Goal: Use online tool/utility: Utilize a website feature to perform a specific function

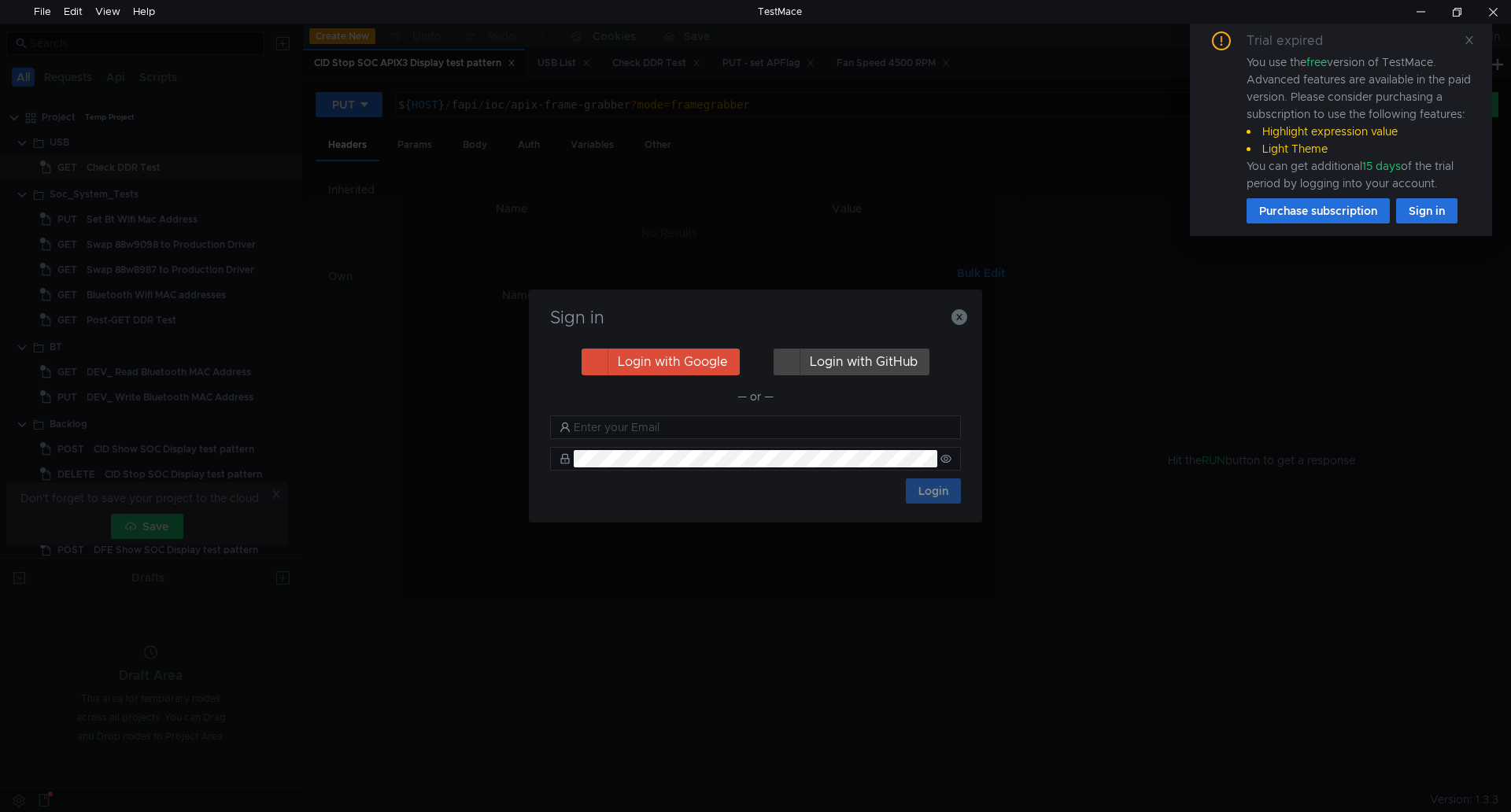
click at [969, 326] on div "Sign in Login with Google Login with GitHub — or — Login" at bounding box center [755, 406] width 453 height 233
click at [956, 312] on icon "button" at bounding box center [959, 316] width 16 height 16
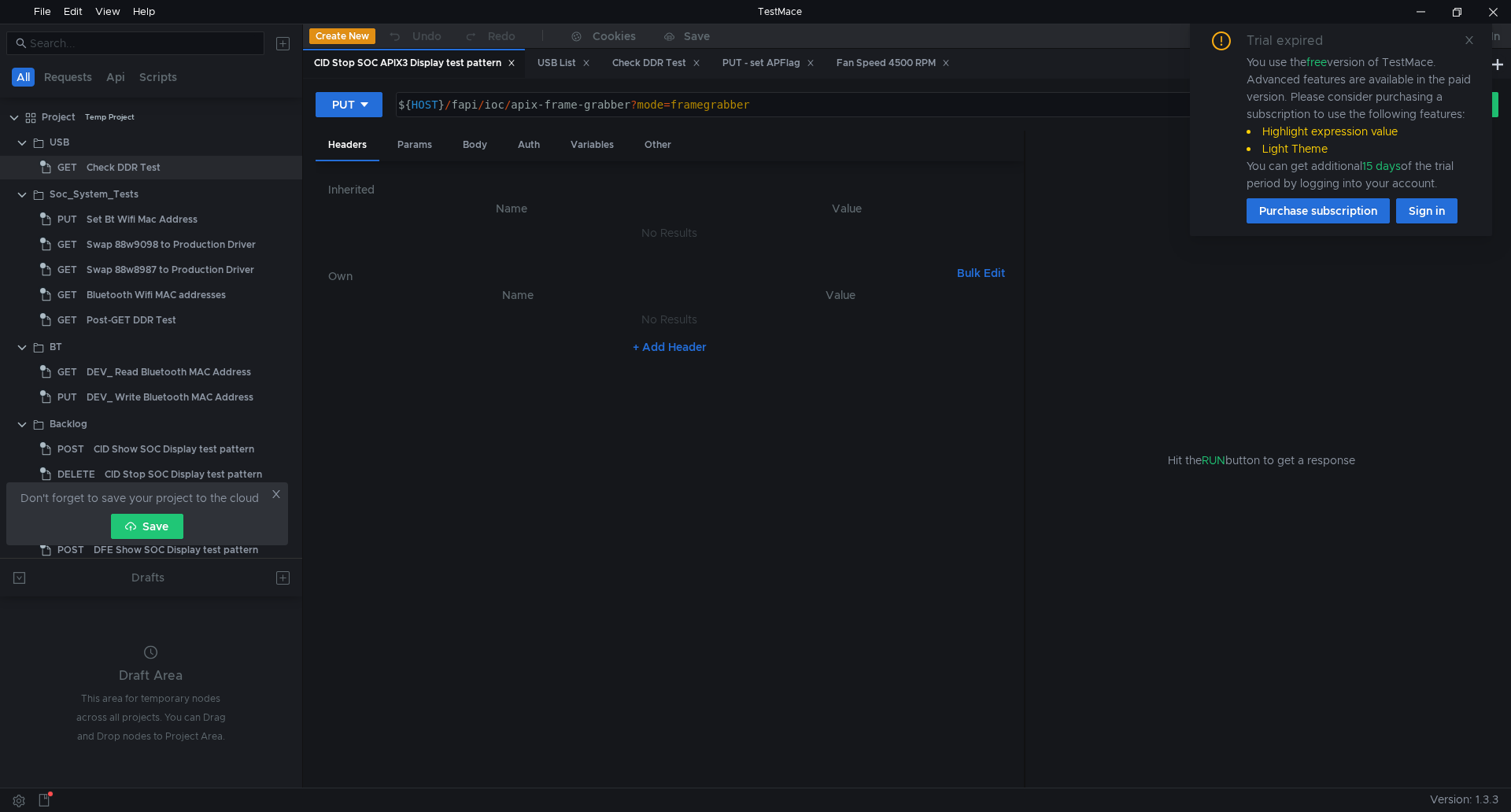
click at [880, 79] on div "PUT ${ HOST } / fapi / ioc / apix-frame-grabber ? mode = framegrabber ההההההההה…" at bounding box center [907, 433] width 1209 height 709
click at [885, 65] on div "Fan Speed 4500 RPM" at bounding box center [893, 63] width 114 height 17
click at [1466, 37] on icon at bounding box center [1470, 40] width 11 height 11
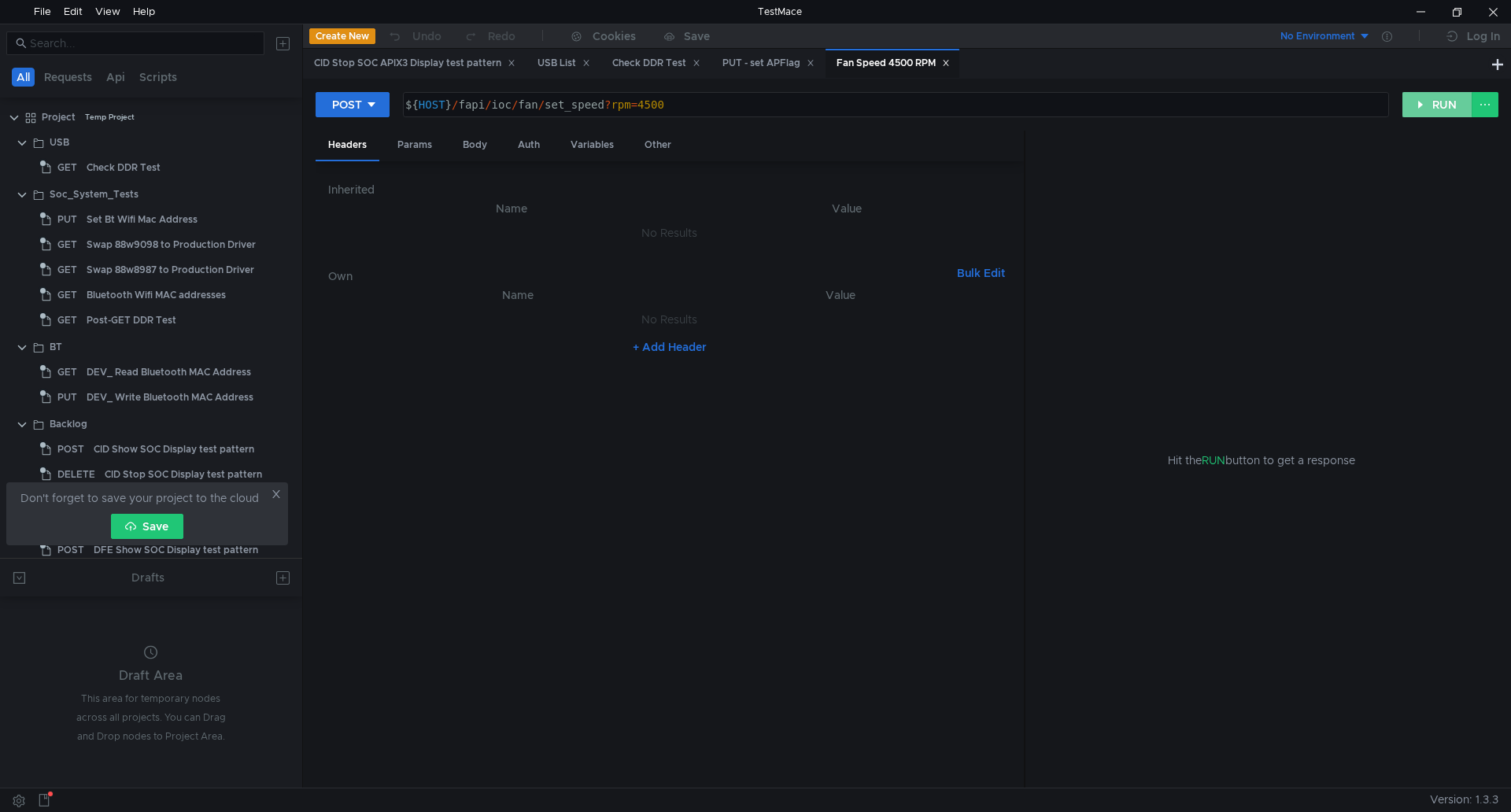
click at [1428, 110] on button "RUN" at bounding box center [1437, 104] width 70 height 25
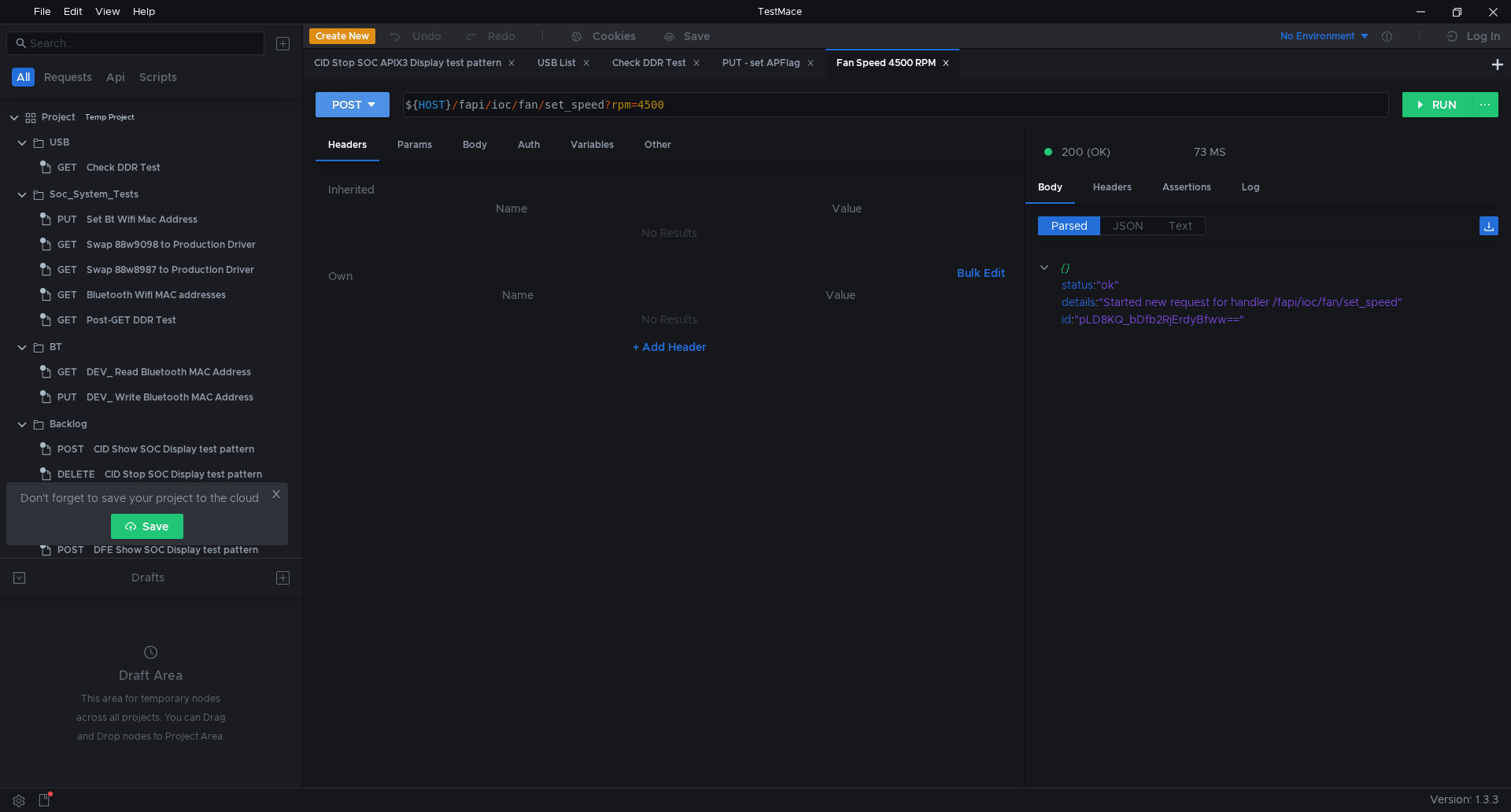
click at [340, 105] on div "POST" at bounding box center [347, 104] width 30 height 18
click at [360, 139] on li "GET" at bounding box center [353, 138] width 74 height 25
click at [1417, 100] on button "RUN" at bounding box center [1437, 104] width 70 height 25
click at [161, 40] on input at bounding box center [142, 43] width 225 height 18
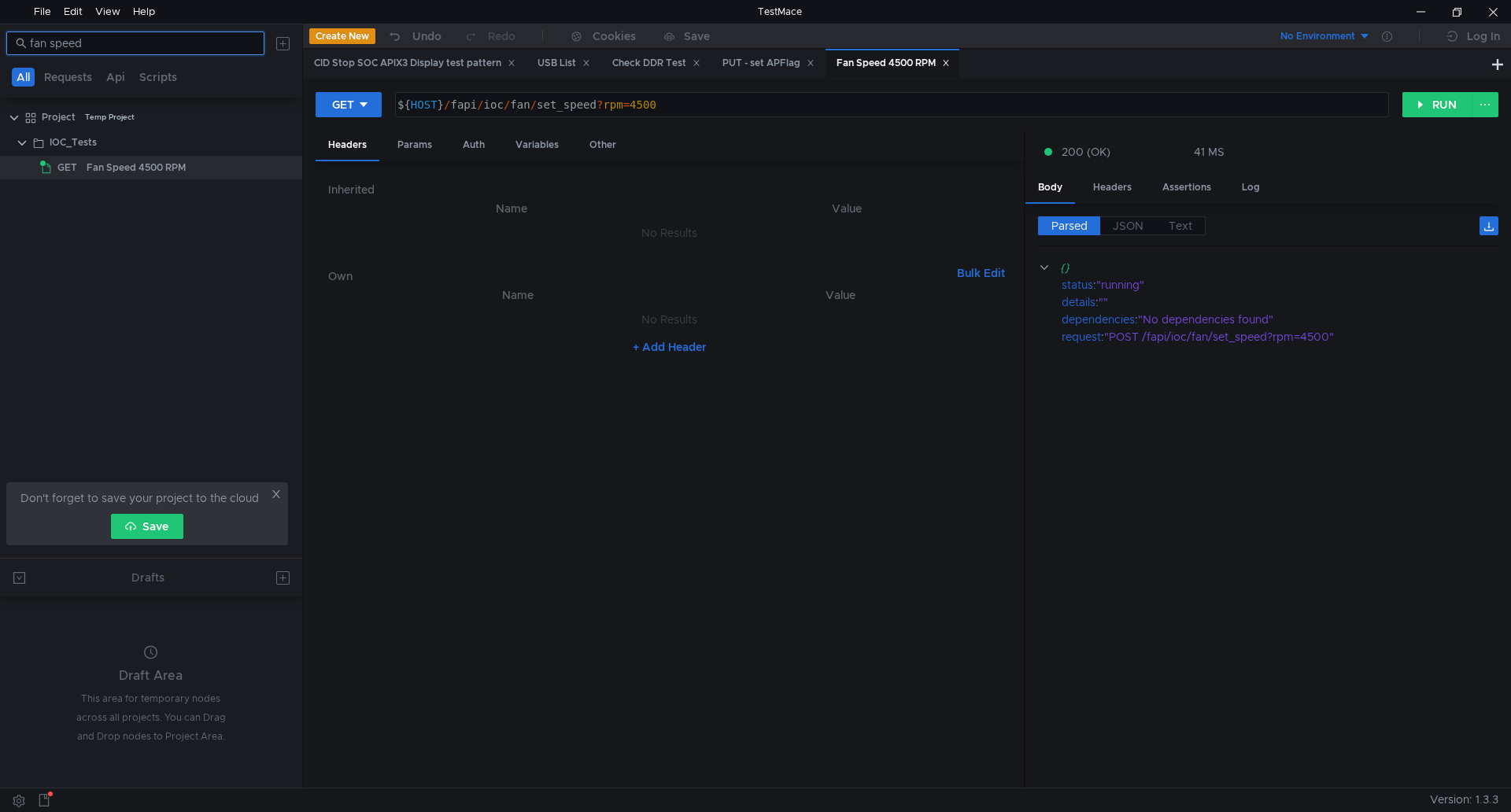
type input "fan speed"
click at [354, 102] on div "GET" at bounding box center [343, 104] width 22 height 18
click at [355, 166] on li "POST" at bounding box center [350, 163] width 69 height 25
click at [1449, 100] on button "RUN" at bounding box center [1437, 104] width 70 height 25
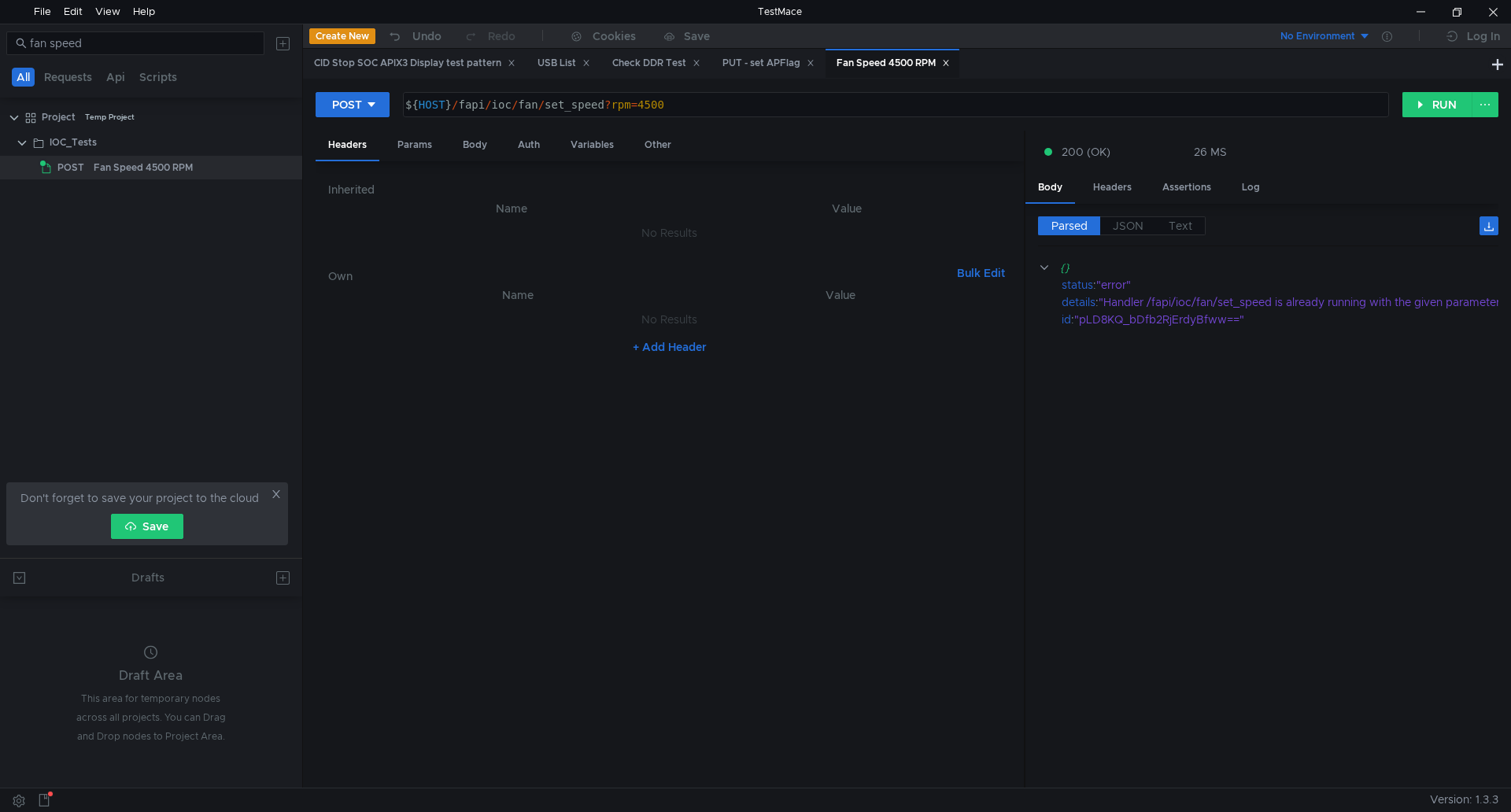
click at [379, 126] on div "POST ${ HOST } / fapi / ioc / fan / set_speed ? rpm = 4500 הההההההההההההההההההה…" at bounding box center [907, 111] width 1183 height 39
click at [386, 120] on div "POST ${ HOST } / fapi / ioc / fan / set_speed ? rpm = 4500 הההההההההההההההההההה…" at bounding box center [907, 111] width 1183 height 39
click at [383, 114] on button "POST" at bounding box center [353, 104] width 74 height 25
click at [355, 217] on li "DELETE" at bounding box center [353, 213] width 74 height 25
click at [1445, 105] on button "RUN" at bounding box center [1437, 104] width 70 height 25
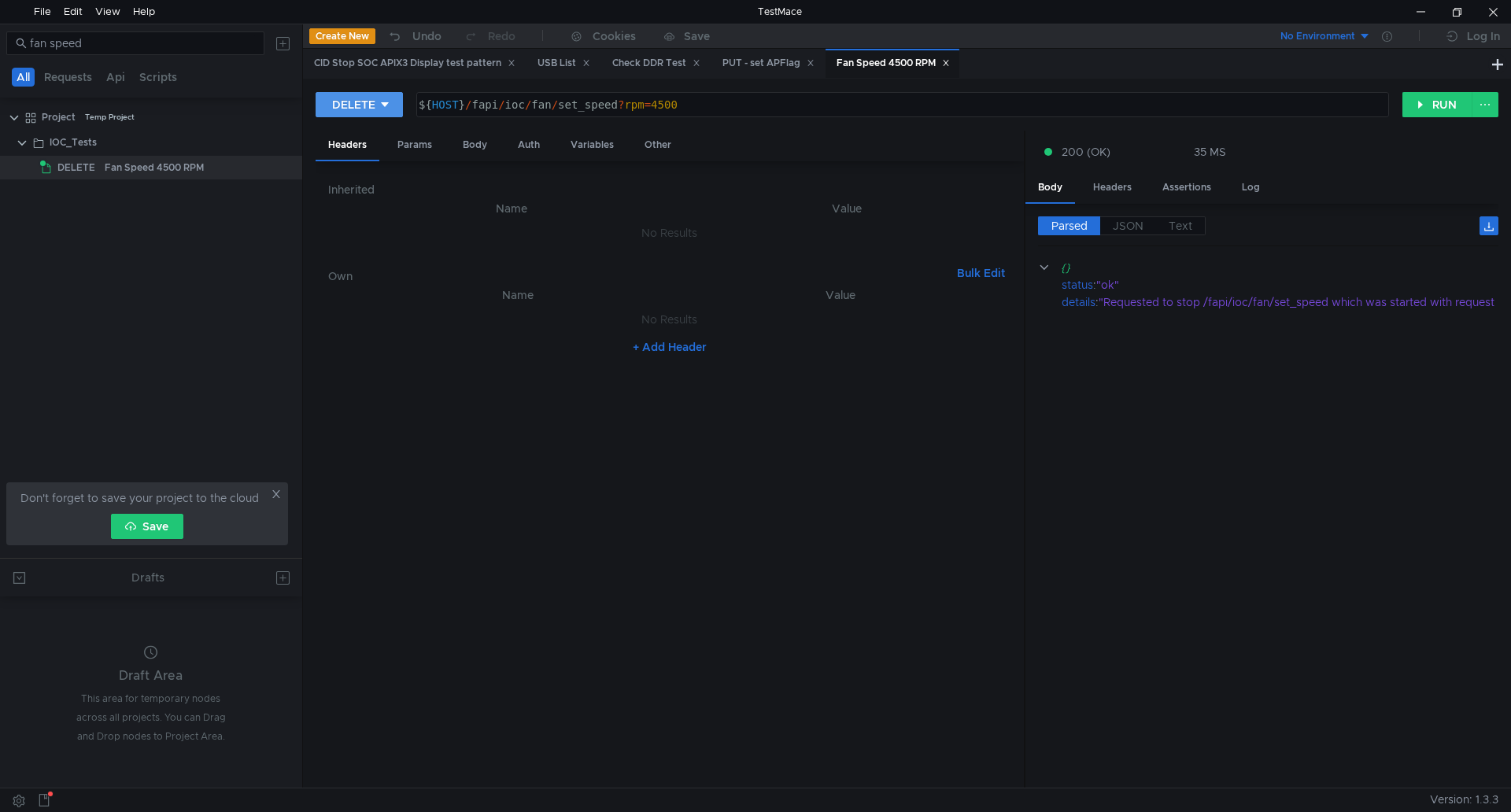
click at [367, 114] on button "DELETE" at bounding box center [359, 104] width 87 height 25
click at [371, 163] on li "POST" at bounding box center [358, 163] width 87 height 25
click at [1454, 115] on button "RUN" at bounding box center [1437, 104] width 70 height 25
click at [380, 115] on button "POST" at bounding box center [353, 104] width 74 height 25
click at [366, 215] on li "DELETE" at bounding box center [353, 213] width 74 height 25
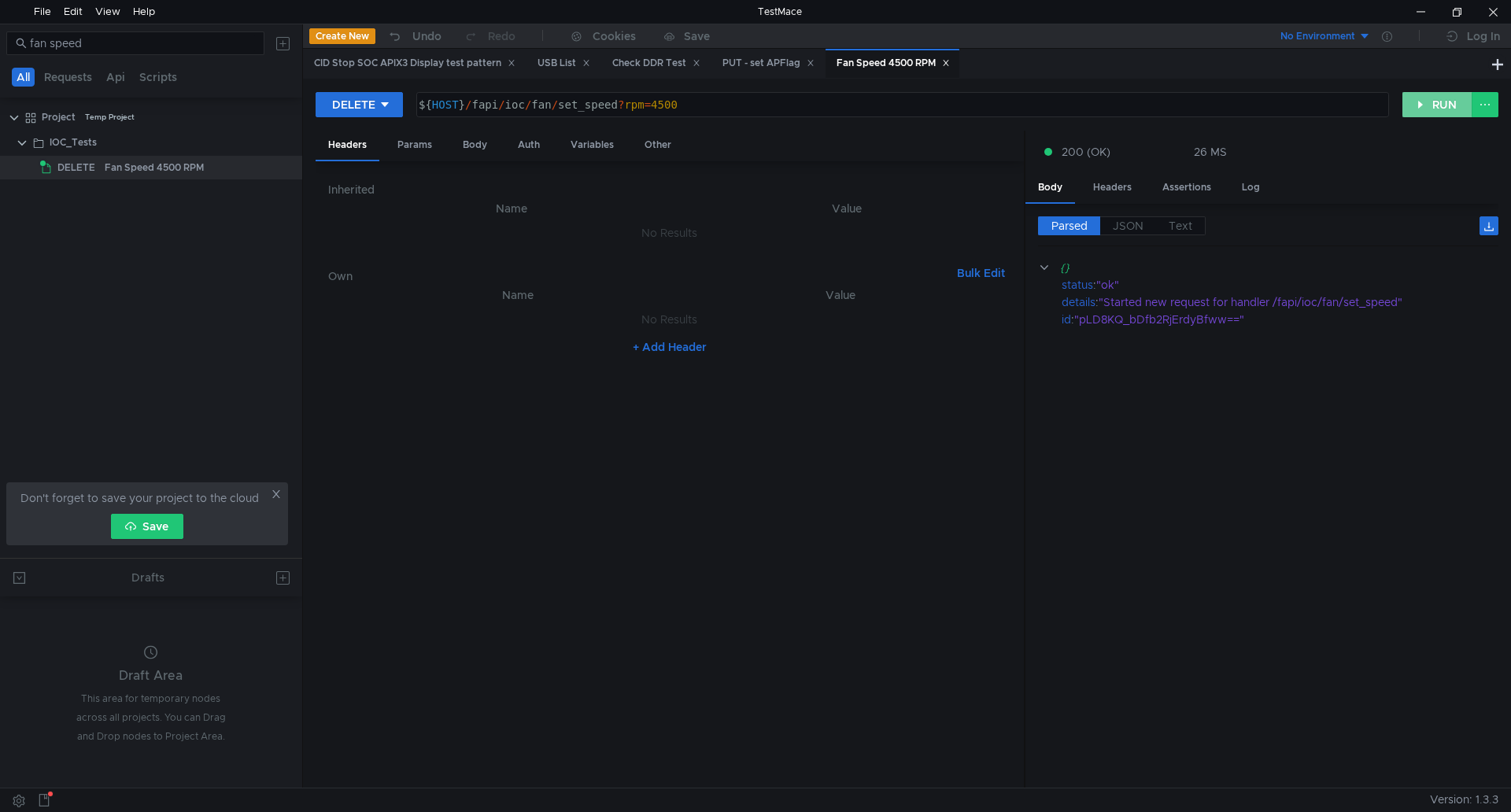
click at [1467, 106] on button "RUN" at bounding box center [1437, 104] width 70 height 25
click at [335, 112] on div "DELETE" at bounding box center [354, 104] width 44 height 18
click at [350, 162] on li "POST" at bounding box center [358, 163] width 87 height 25
click at [1501, 13] on div at bounding box center [1492, 11] width 36 height 23
